Goal: Information Seeking & Learning: Learn about a topic

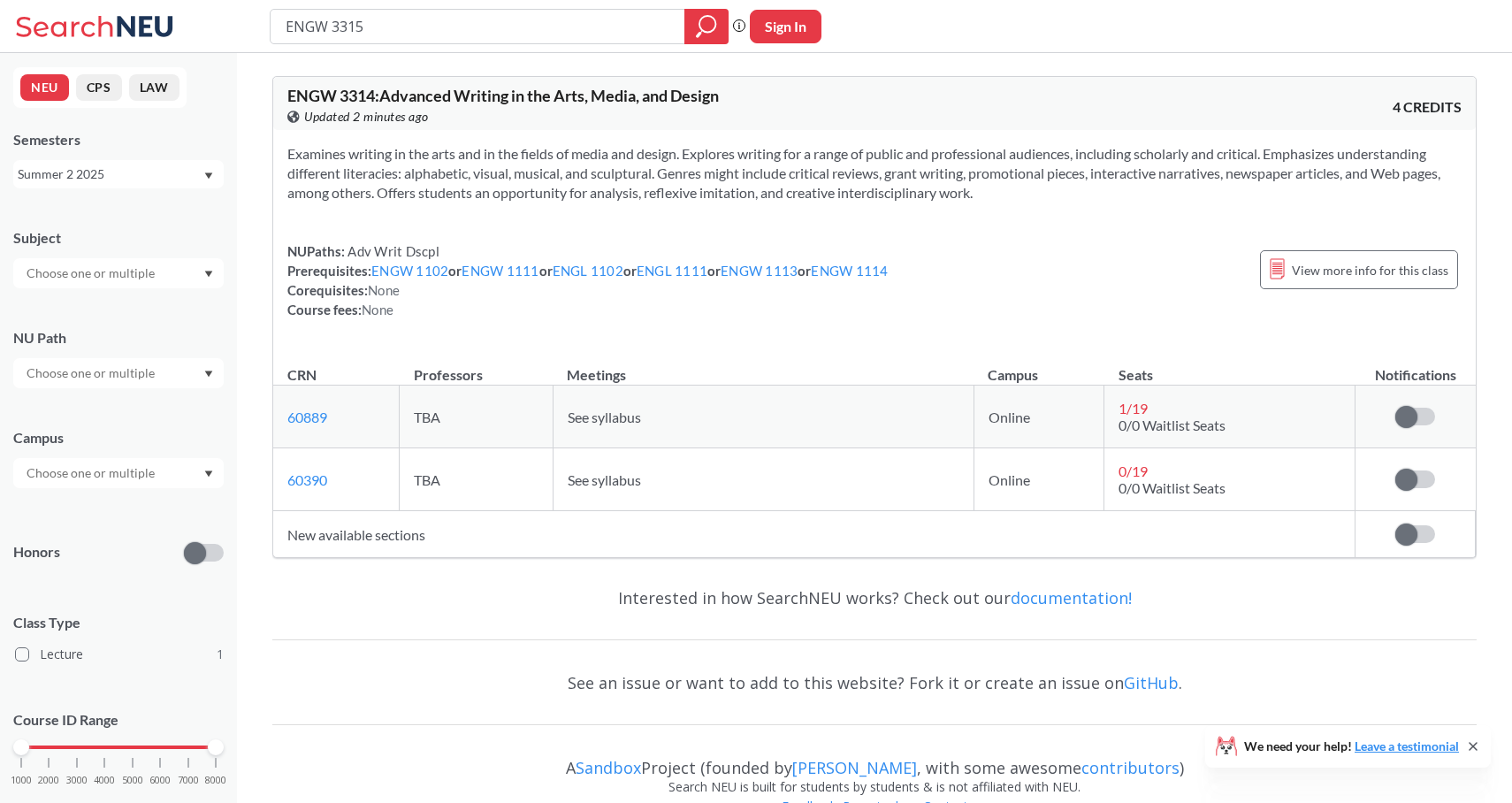
type input "ENGW 3315"
click at [70, 179] on div "Summer 2 2025" at bounding box center [109, 174] width 185 height 19
click at [75, 224] on div "Fall 2025" at bounding box center [118, 212] width 211 height 49
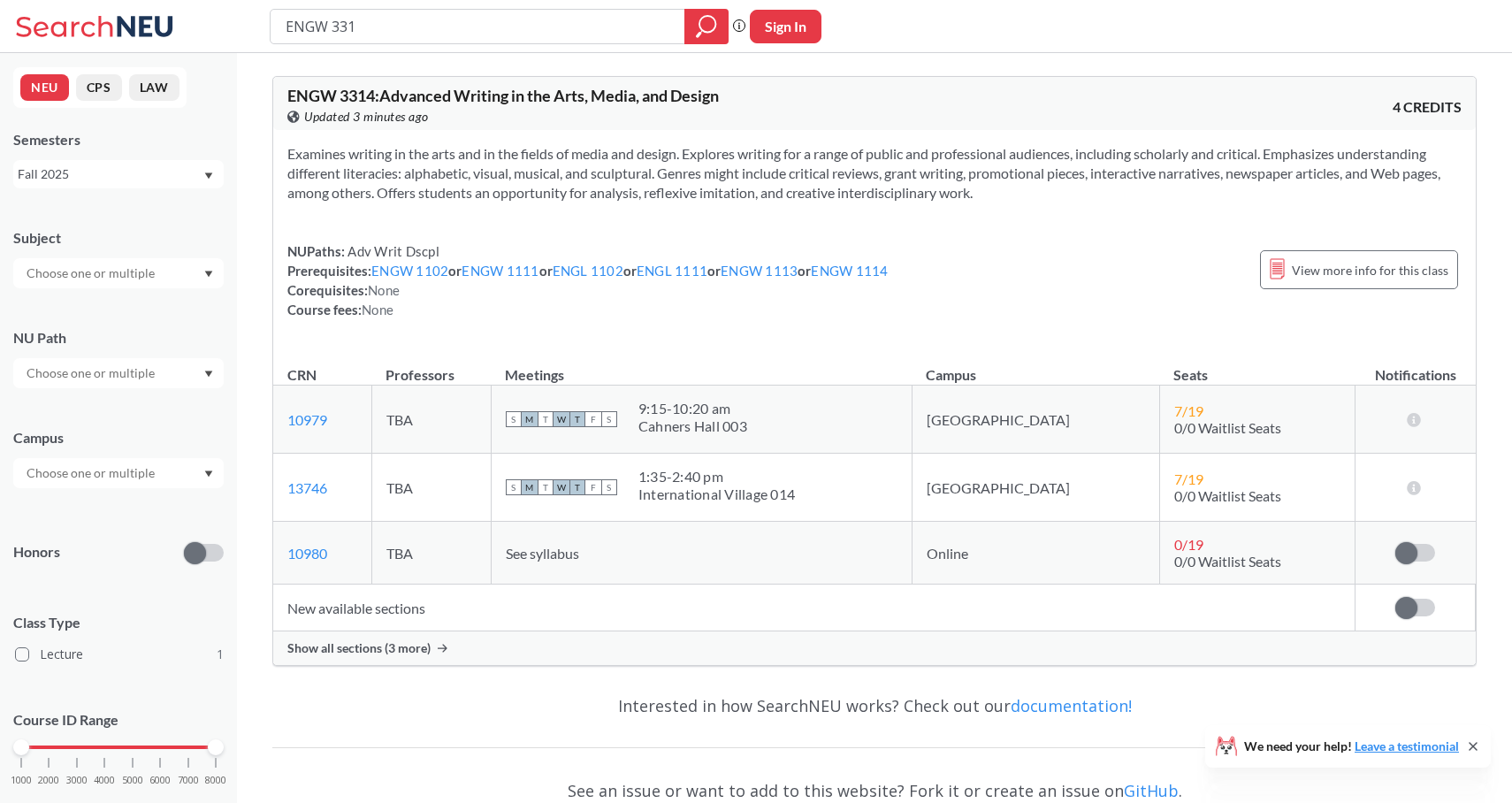
type input "ENGW 3315"
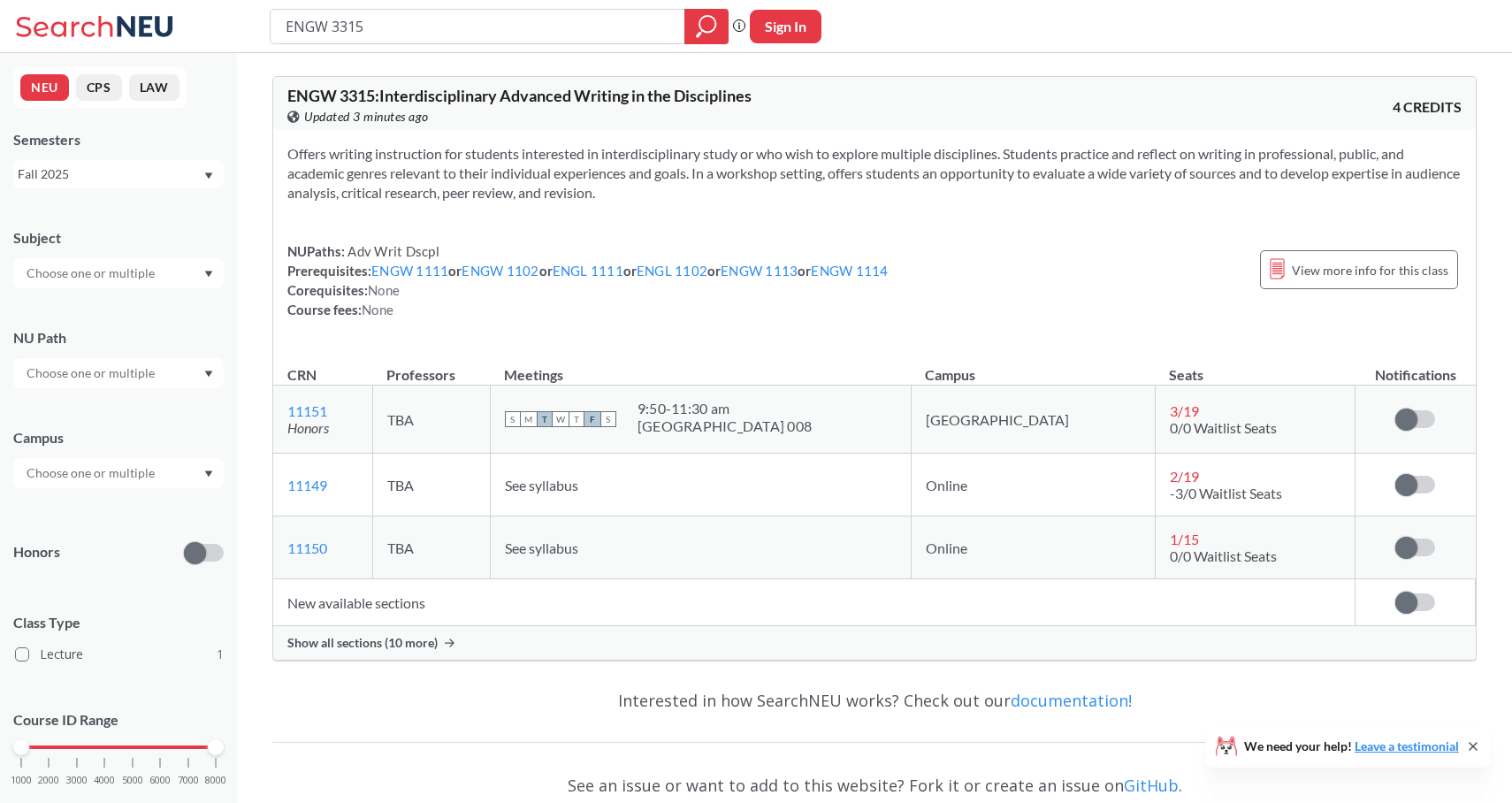
click at [362, 644] on span "Show all sections (10 more)" at bounding box center [362, 642] width 150 height 16
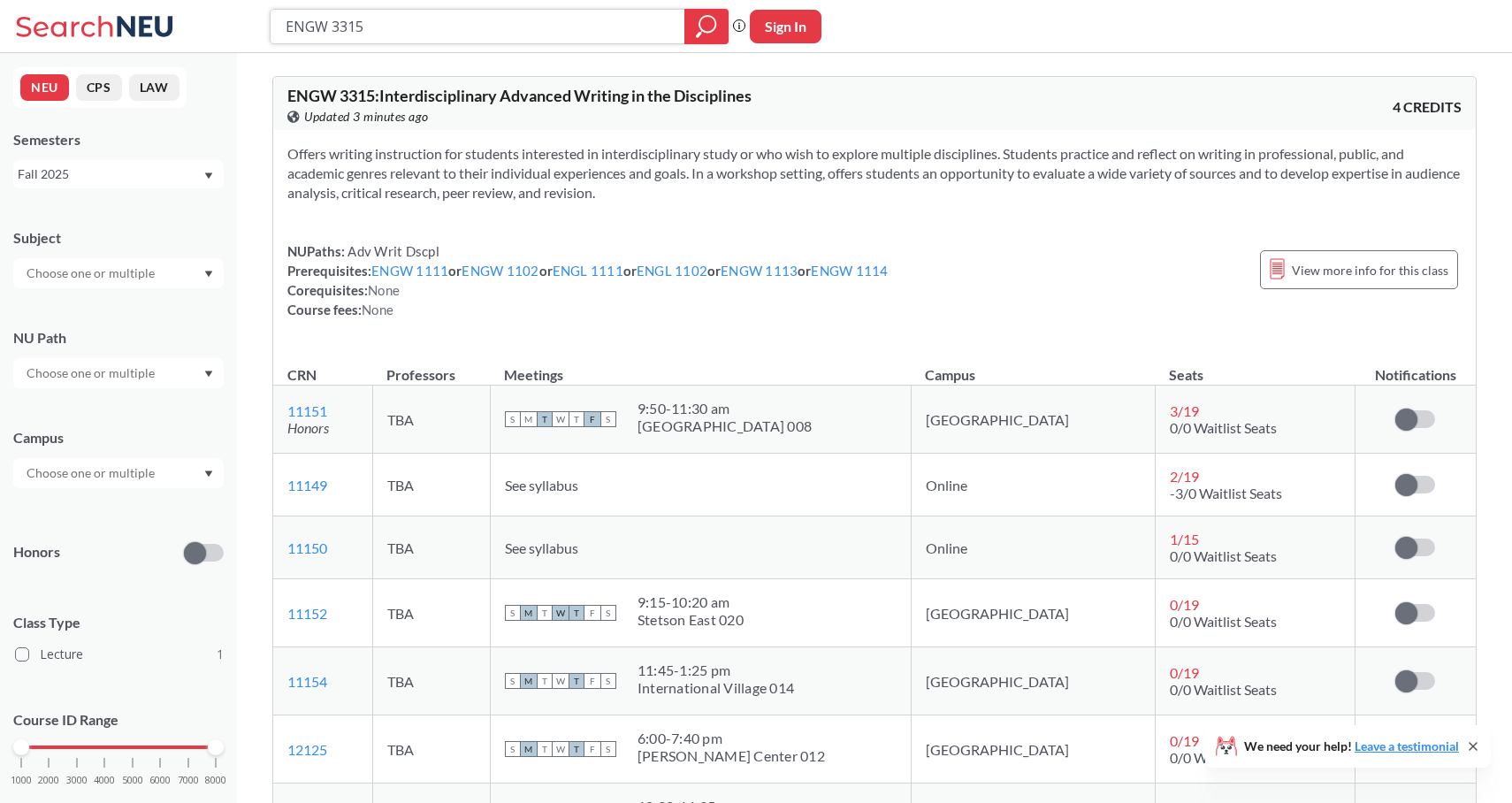
click at [380, 29] on input "ENGW 3315" at bounding box center [478, 27] width 388 height 30
type input "ENGW 3302"
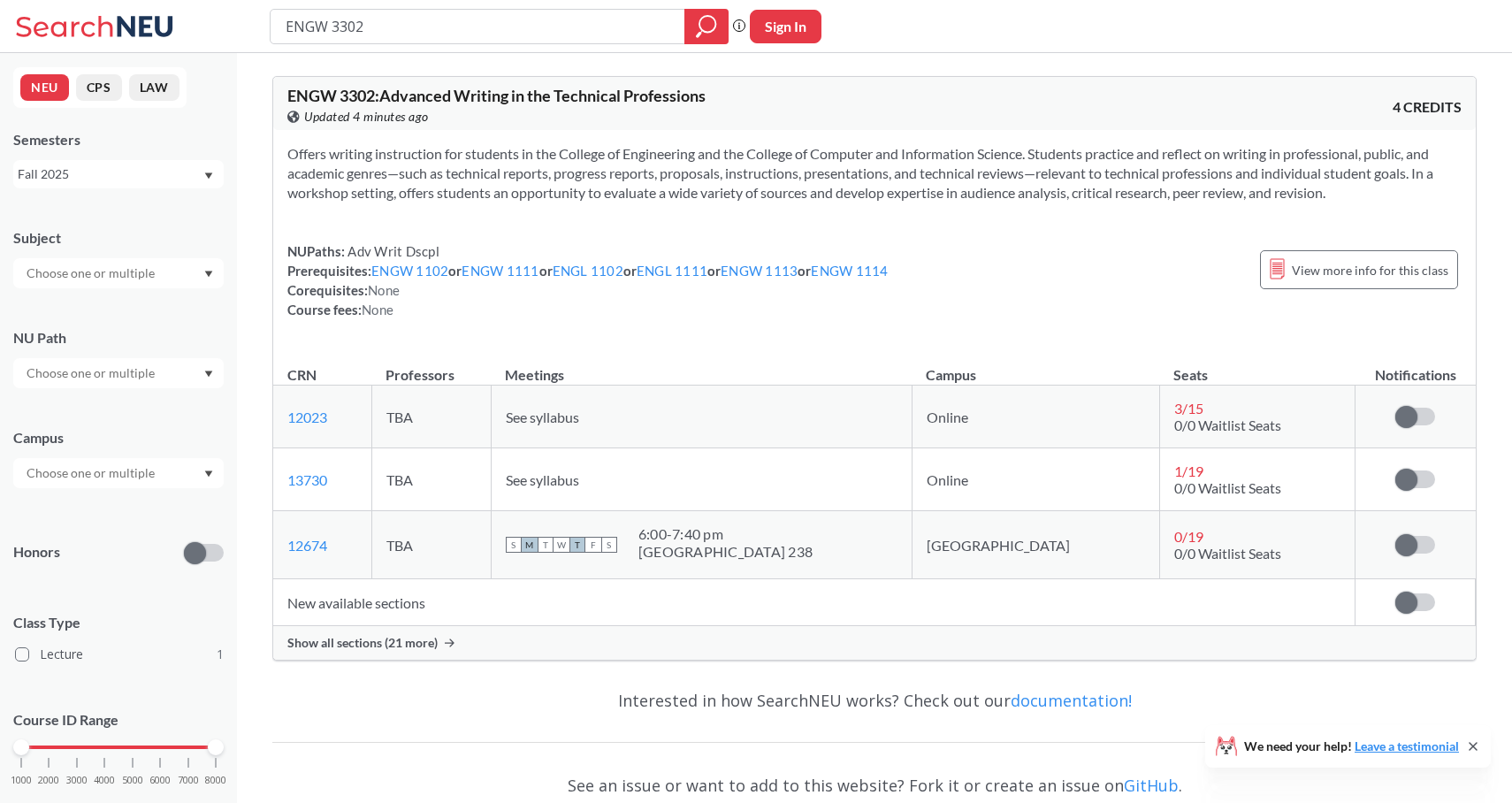
click at [335, 640] on span "Show all sections (21 more)" at bounding box center [362, 642] width 150 height 16
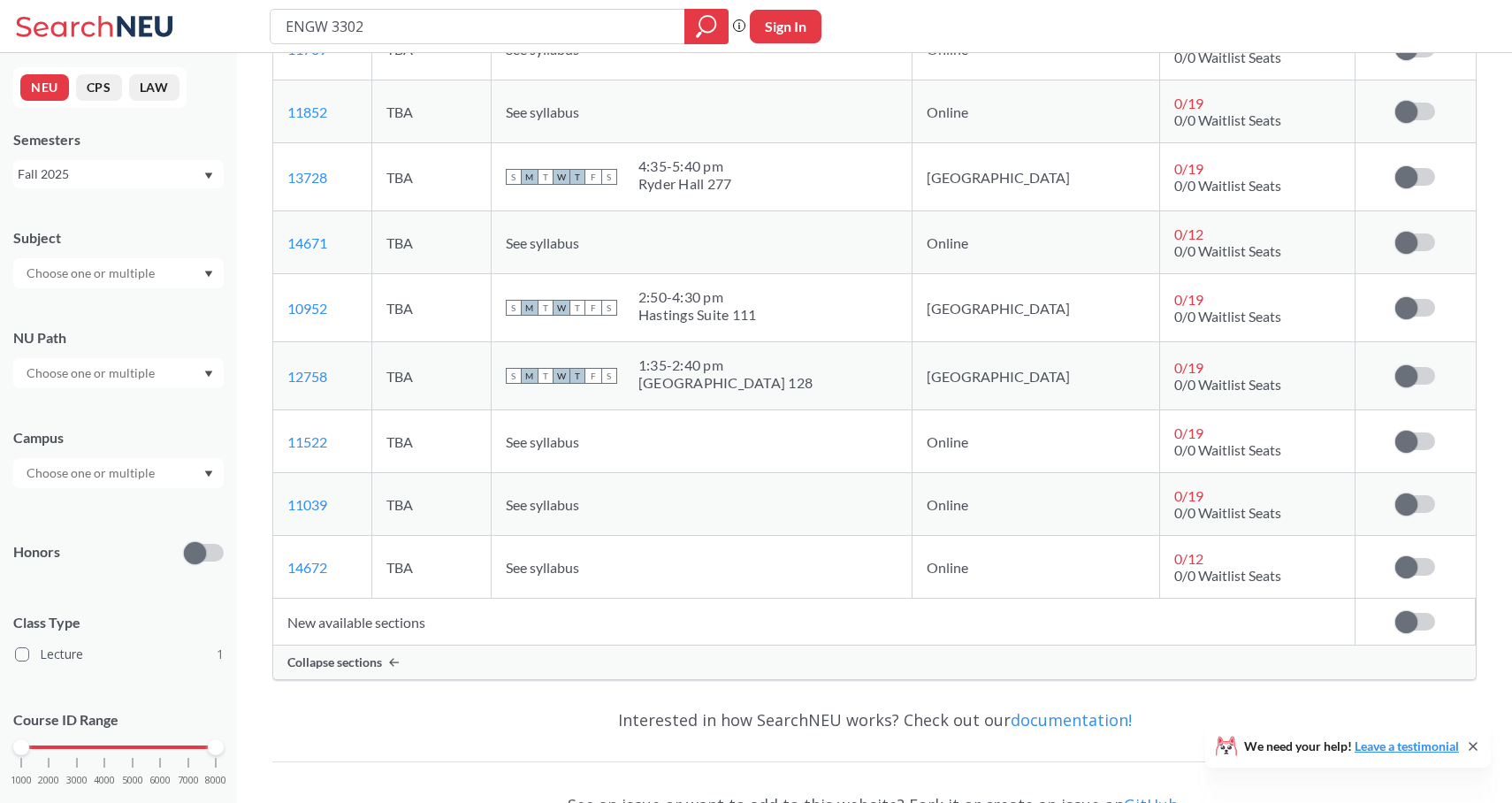
scroll to position [1360, 0]
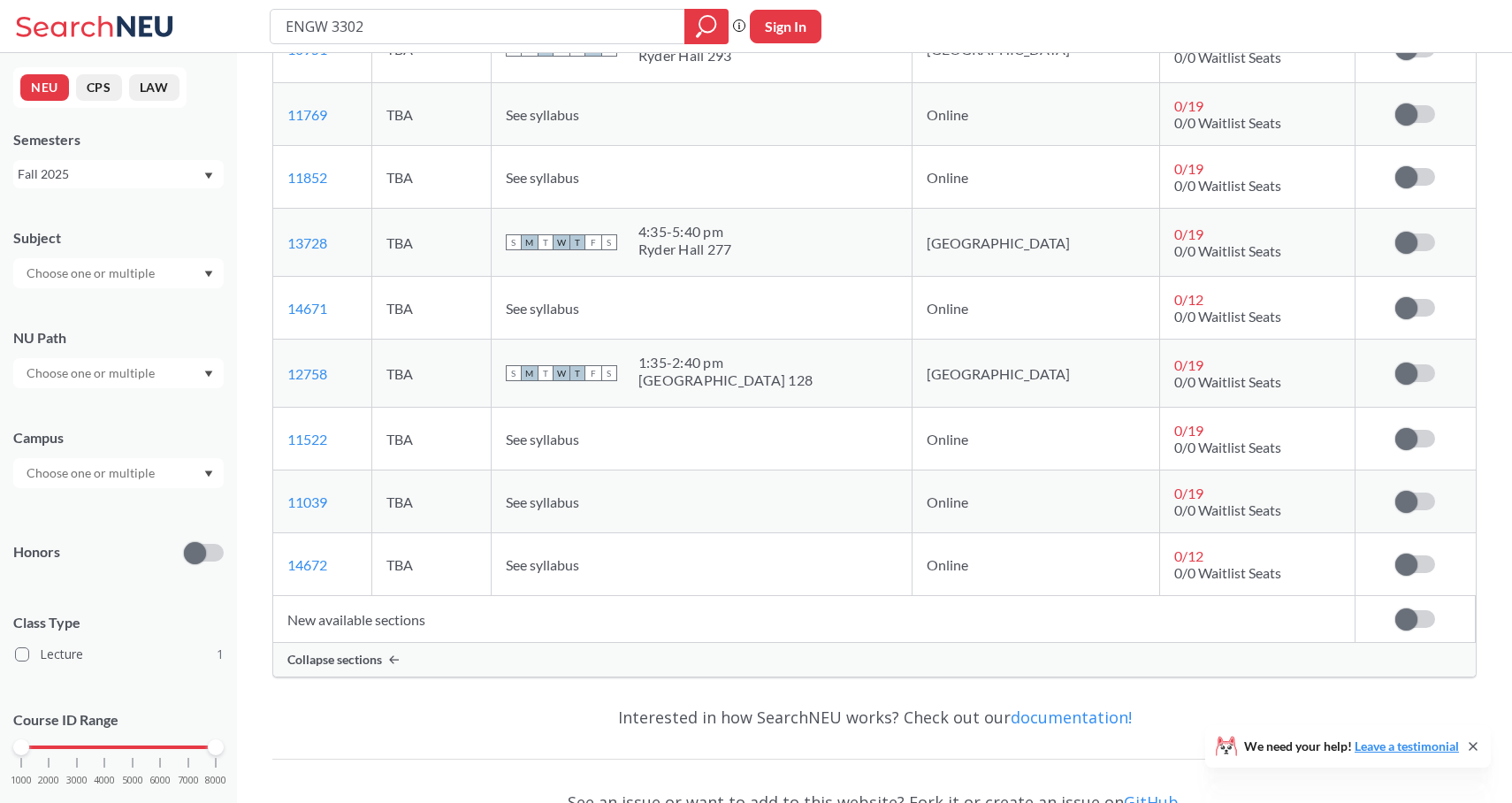
click at [204, 173] on icon "Dropdown arrow" at bounding box center [209, 177] width 9 height 7
click at [115, 311] on div "Summer 1 2025" at bounding box center [122, 318] width 200 height 19
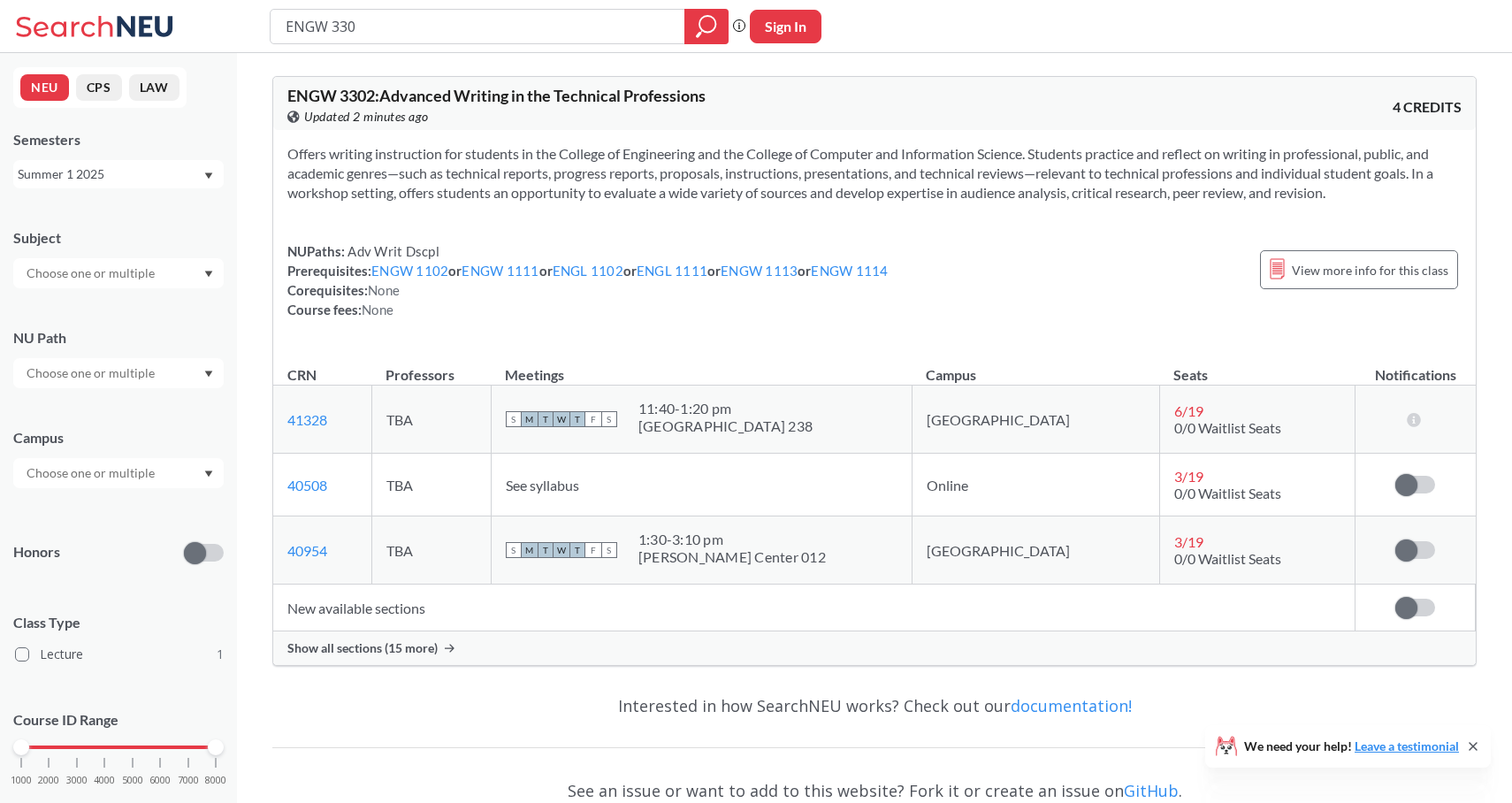
type input "ENGW 3308"
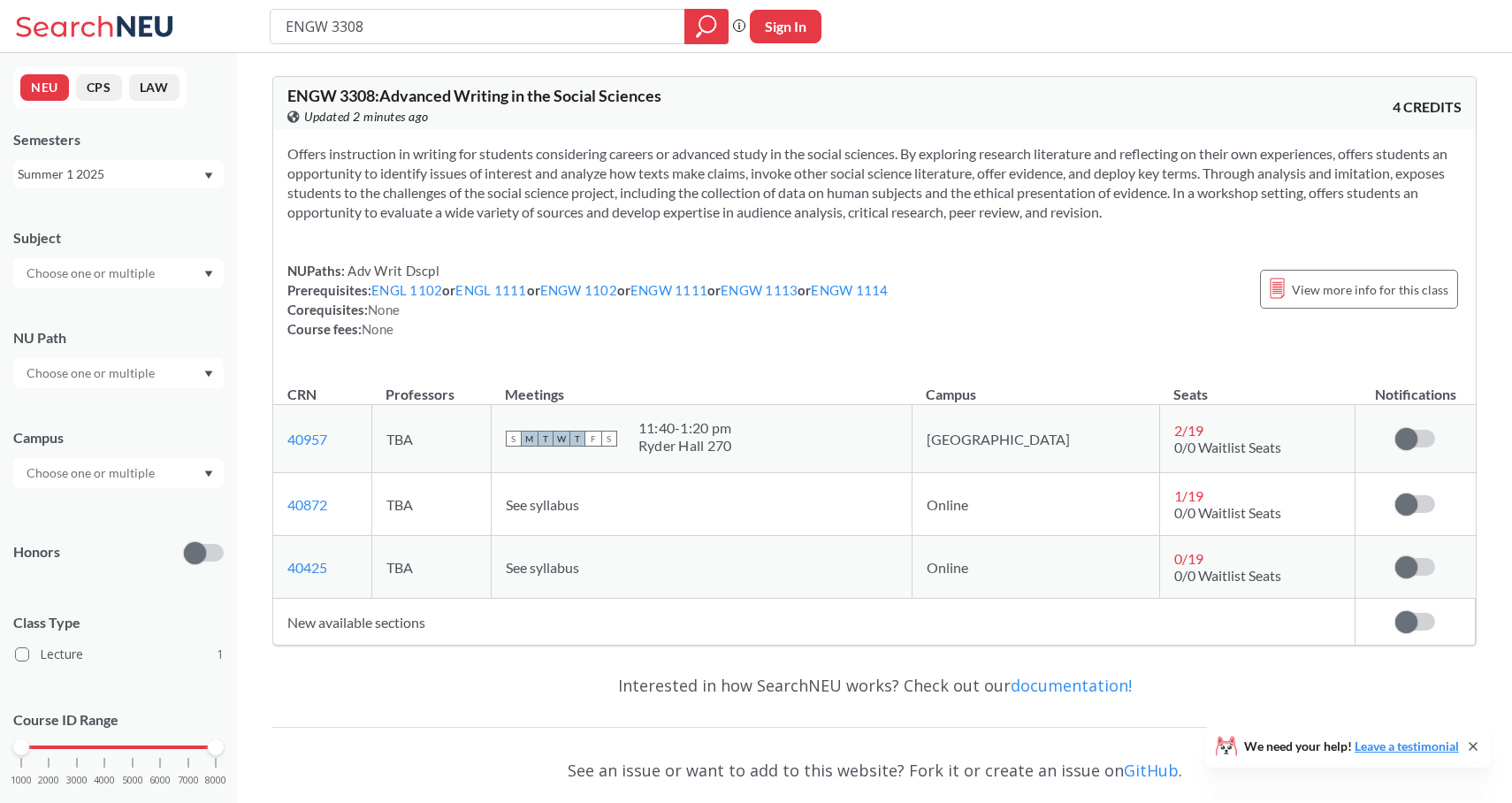
click at [159, 174] on div "Summer 1 2025" at bounding box center [109, 174] width 185 height 19
click at [146, 257] on div "Summer 2 2025" at bounding box center [122, 261] width 200 height 19
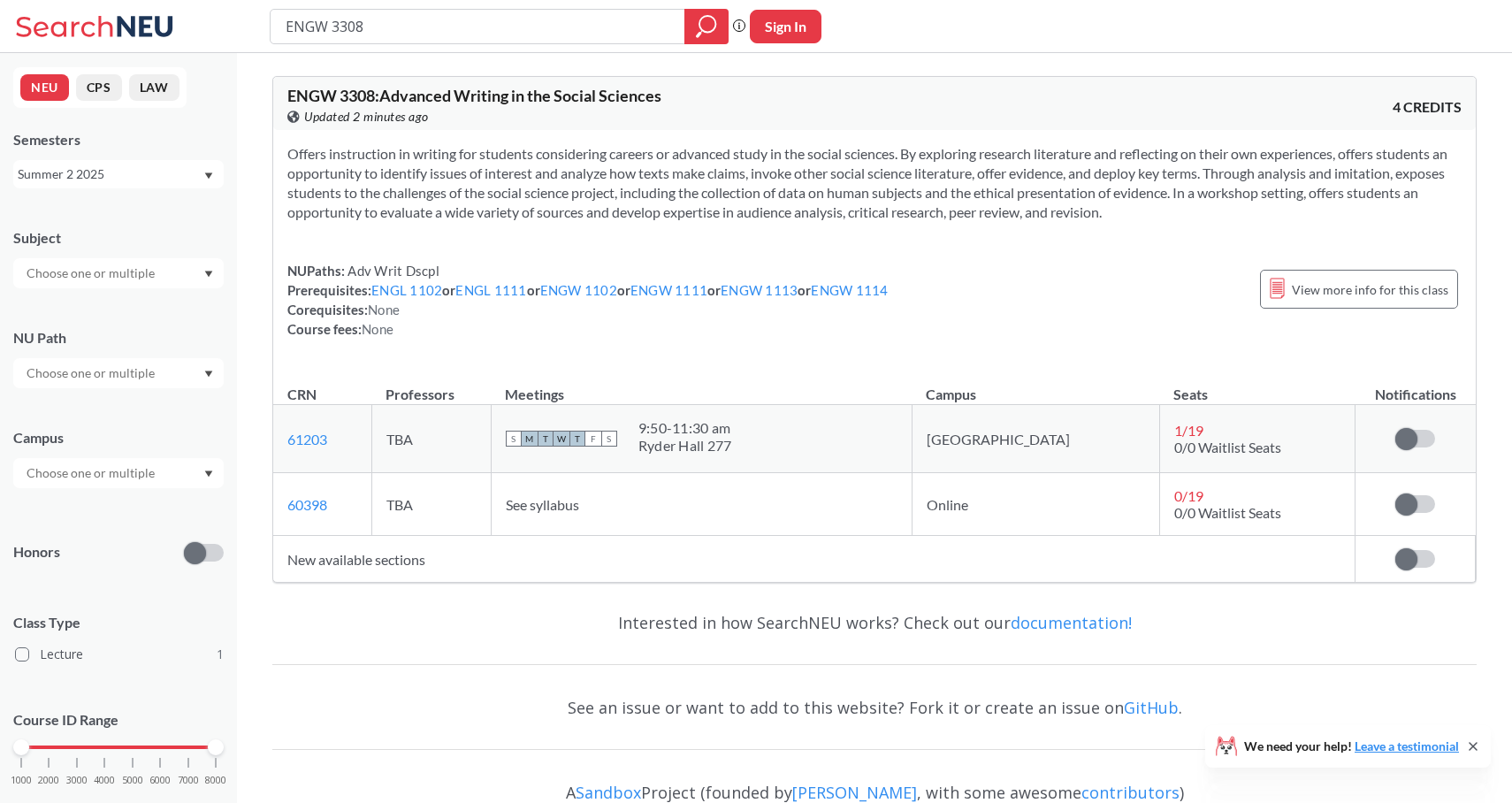
click at [203, 173] on div "Summer 2 2025" at bounding box center [118, 174] width 211 height 29
click at [146, 252] on div "Summer 2 2025" at bounding box center [122, 261] width 200 height 19
click at [211, 173] on icon "Dropdown arrow" at bounding box center [209, 176] width 8 height 6
click at [137, 258] on div "Summer 1 2025" at bounding box center [122, 260] width 200 height 19
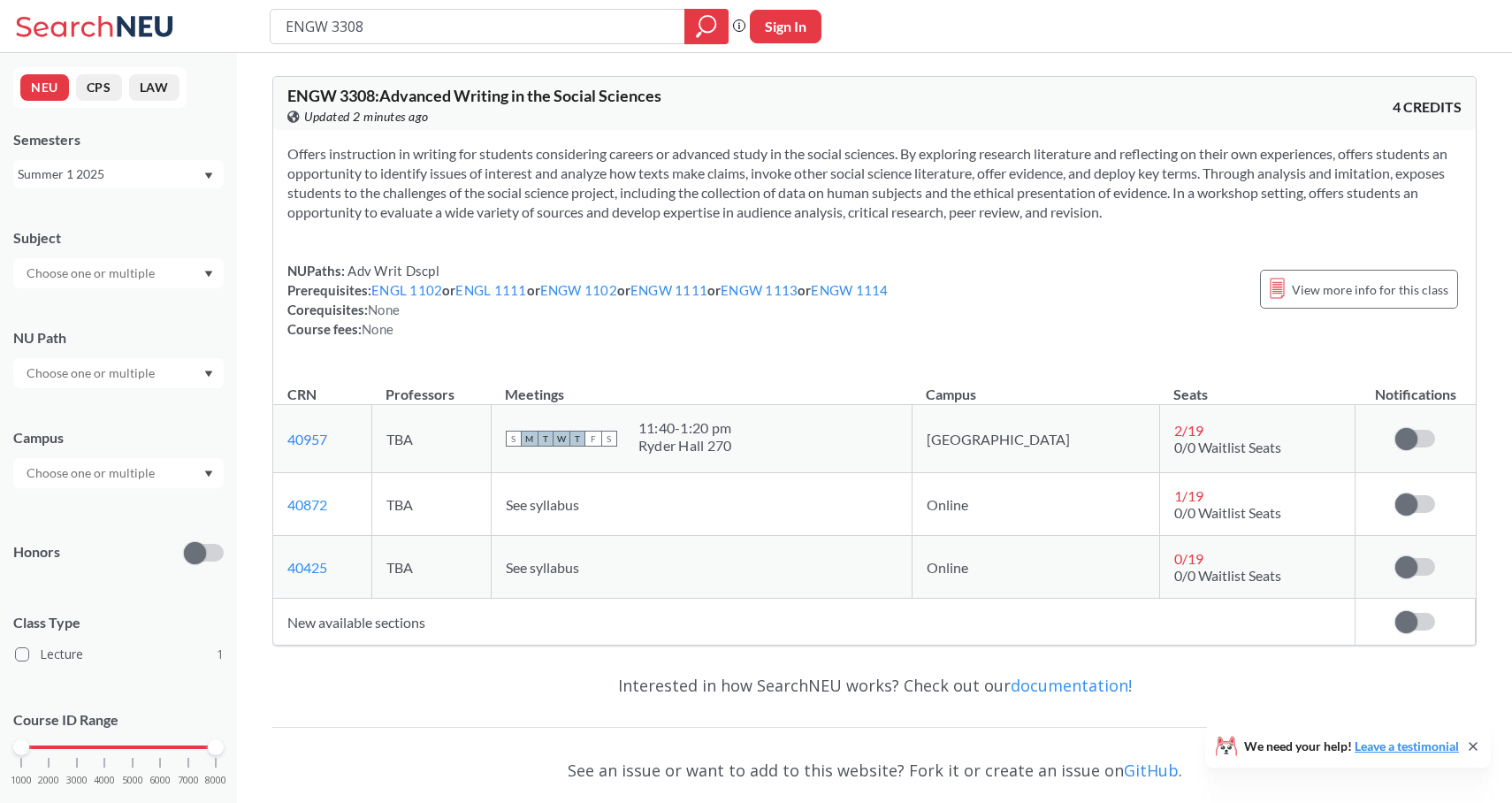
click at [198, 182] on div "Summer 1 2025" at bounding box center [109, 174] width 185 height 19
click at [155, 268] on div "Summer 2 2025" at bounding box center [122, 261] width 200 height 19
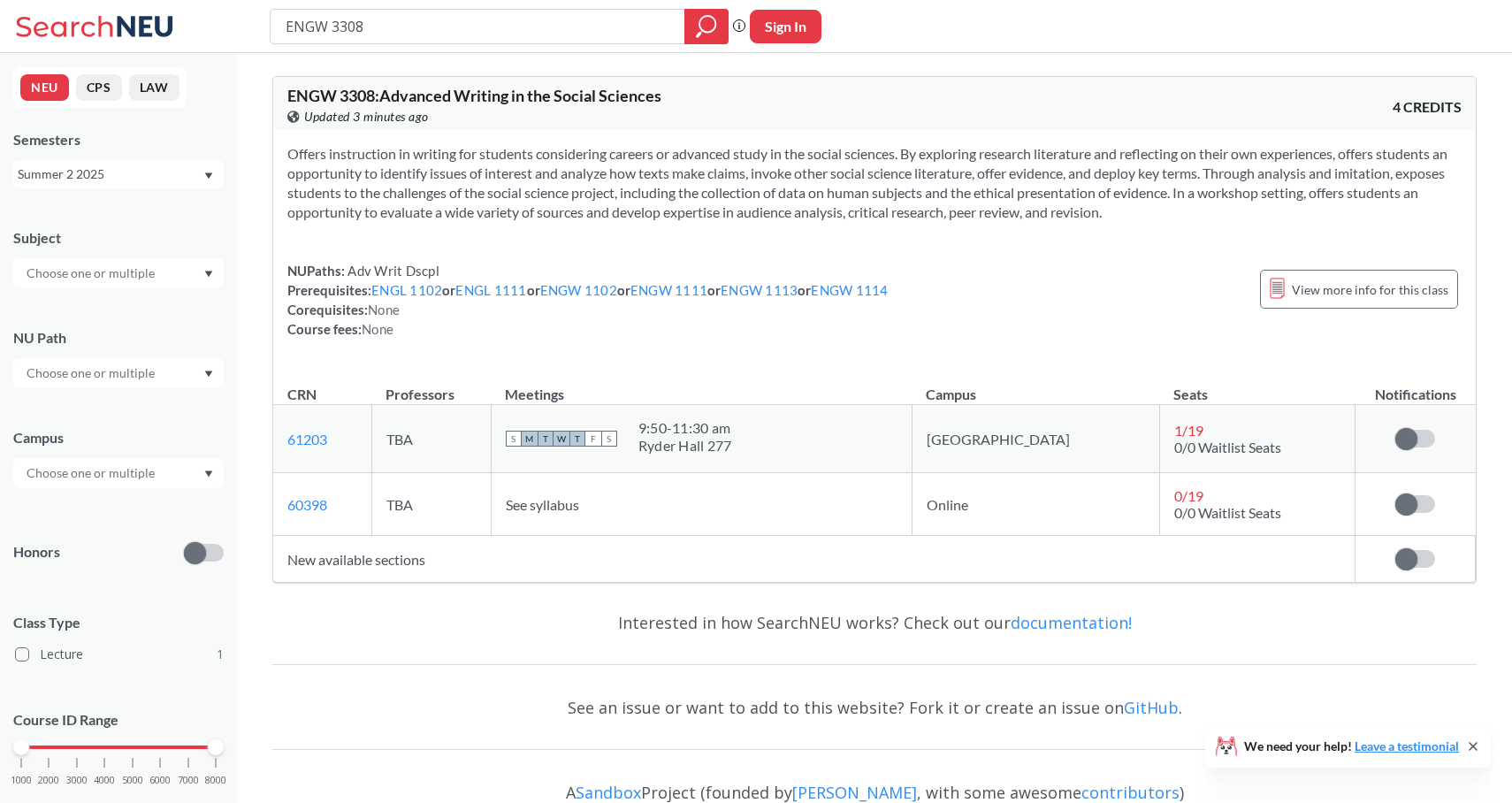
click at [151, 174] on div "Summer 2 2025" at bounding box center [109, 174] width 185 height 19
click at [102, 224] on span "Summer 1 2025" at bounding box center [68, 222] width 90 height 19
